Goal: Go to known website: Access a specific website the user already knows

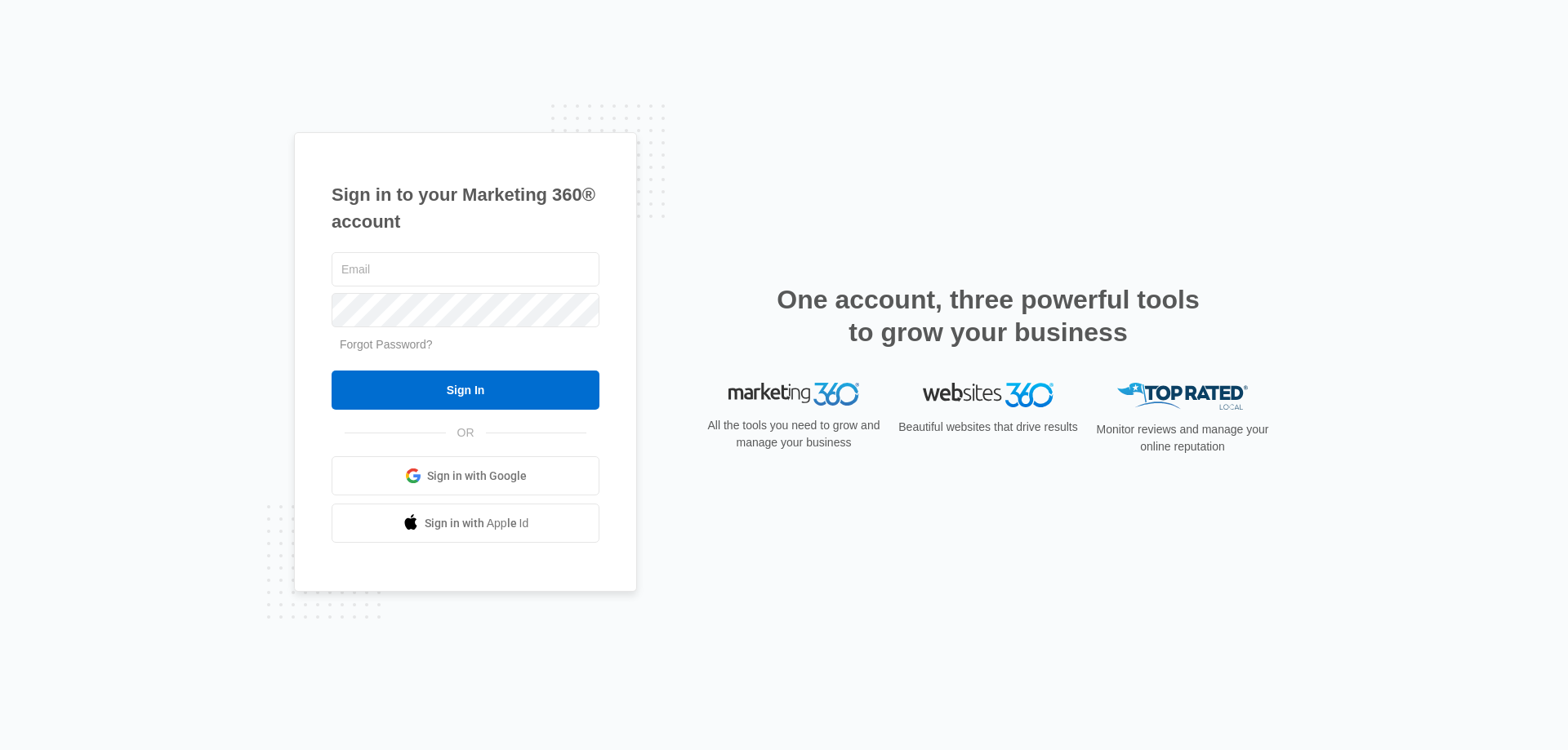
click at [91, 453] on div "Sign in to your Marketing 360® account Forgot Password? Sign In OR Sign in with…" at bounding box center [784, 375] width 1568 height 750
click at [0, 749] on com-1password-button at bounding box center [0, 750] width 0 height 0
type input "[EMAIL_ADDRESS][DOMAIN_NAME]"
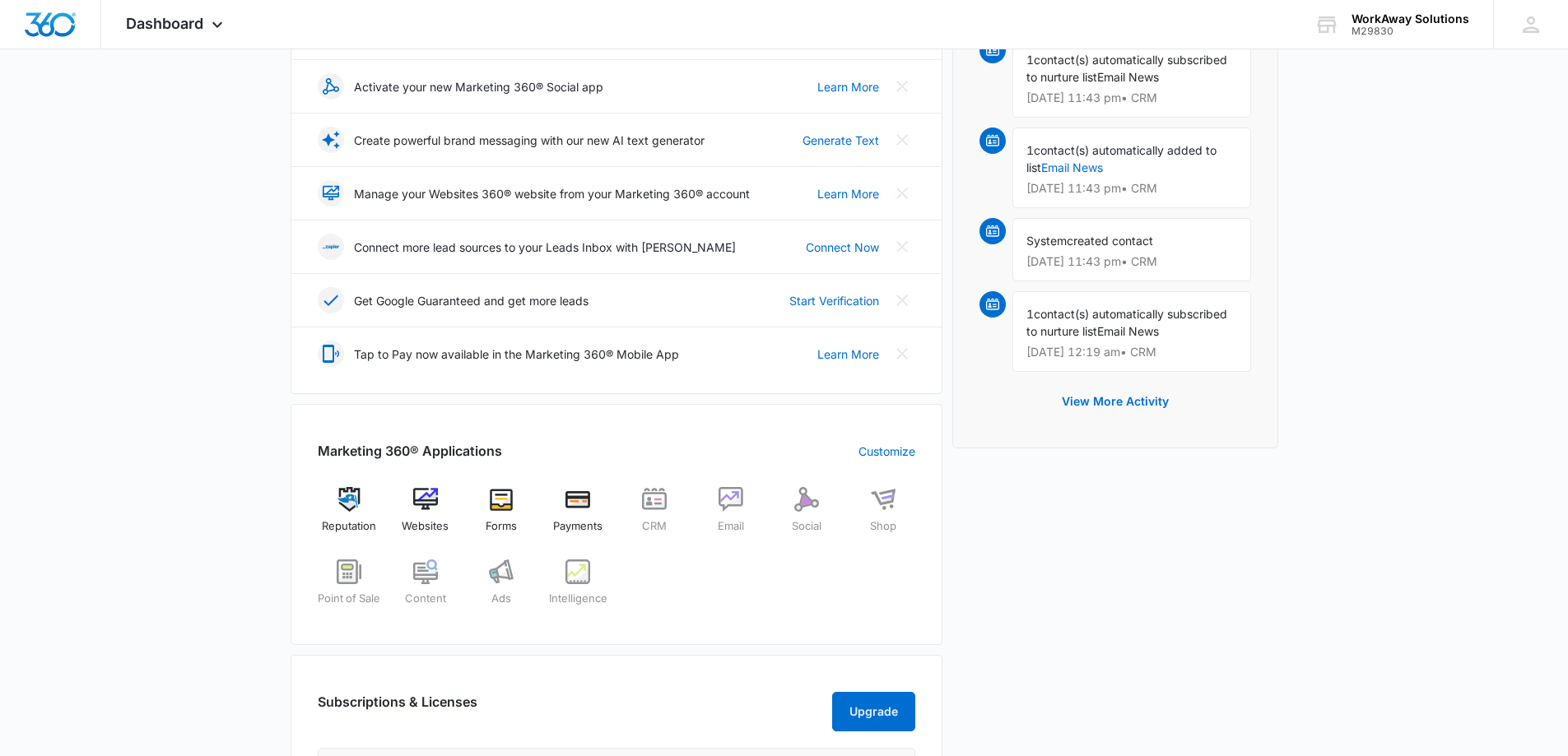
scroll to position [493, 0]
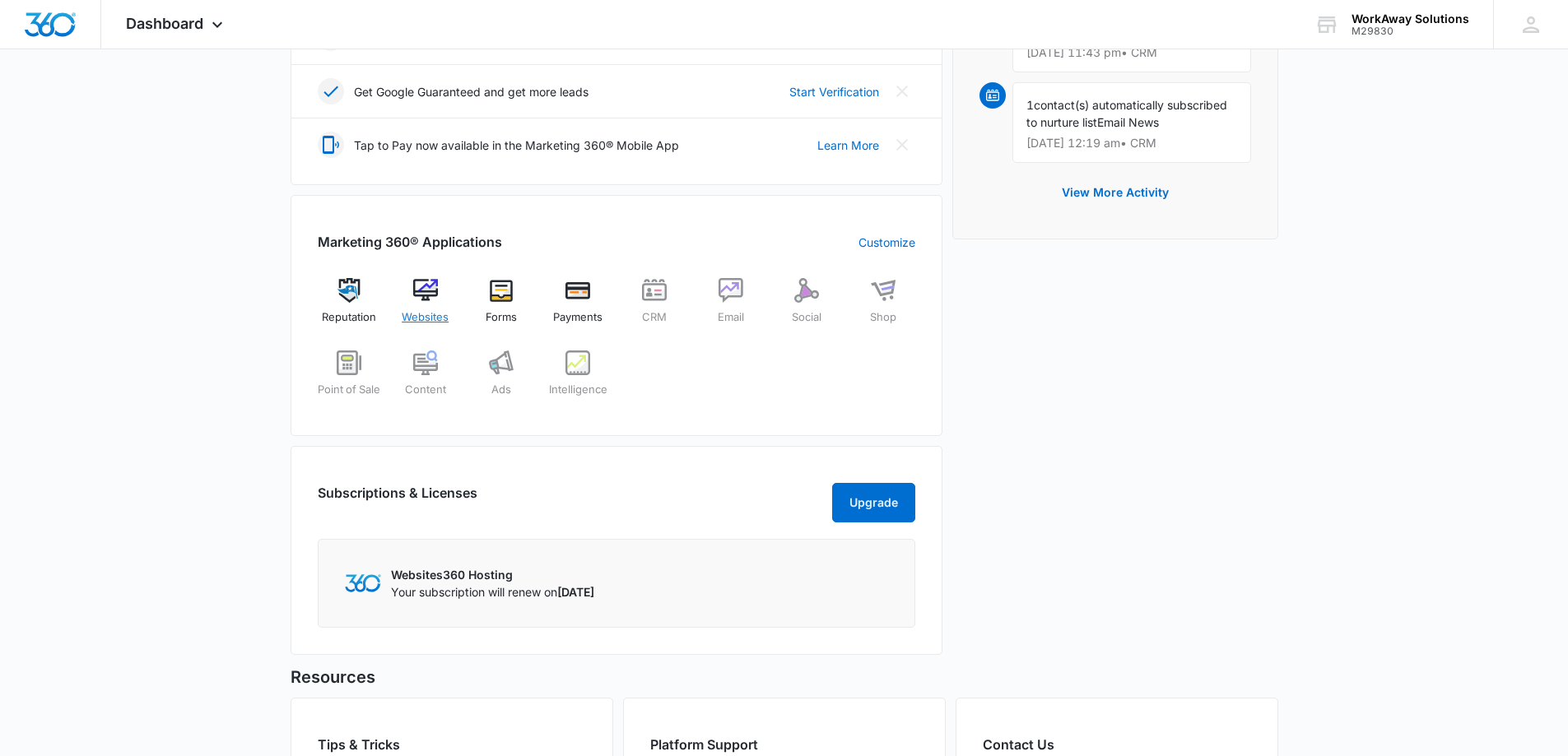
click at [425, 311] on span "Websites" at bounding box center [425, 317] width 47 height 16
